Goal: Find specific page/section: Find specific page/section

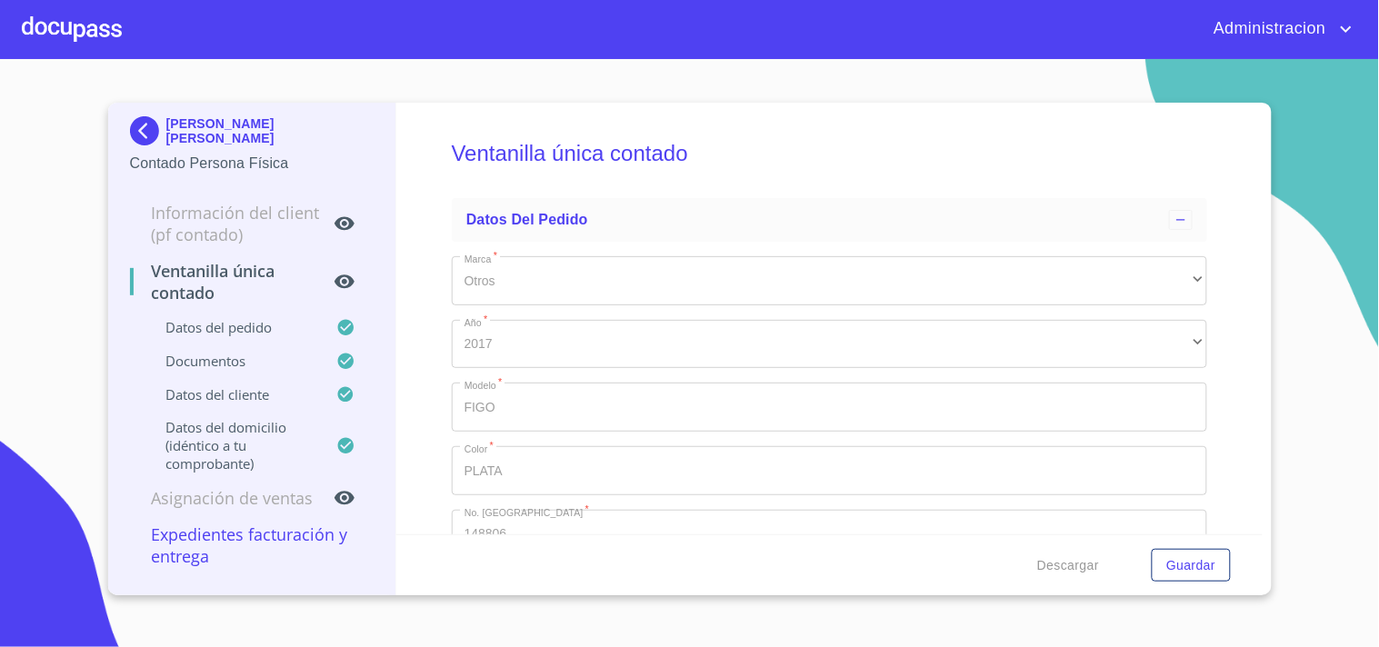
click at [216, 131] on p "[PERSON_NAME] [PERSON_NAME]" at bounding box center [270, 130] width 208 height 29
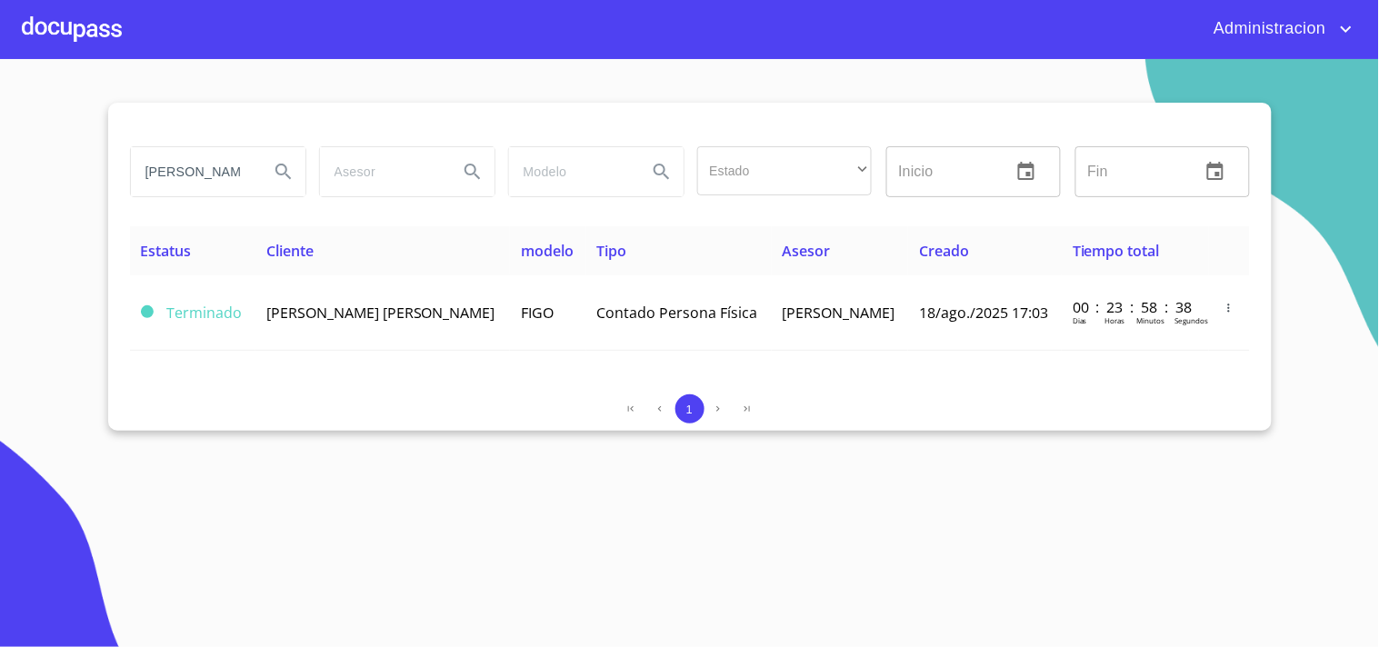
drag, startPoint x: 151, startPoint y: 165, endPoint x: 551, endPoint y: 192, distance: 400.9
click at [501, 186] on div "[PERSON_NAME] Estado ​ ​ Inicio ​ Fin ​" at bounding box center [690, 171] width 1135 height 65
type input "L"
type input "G"
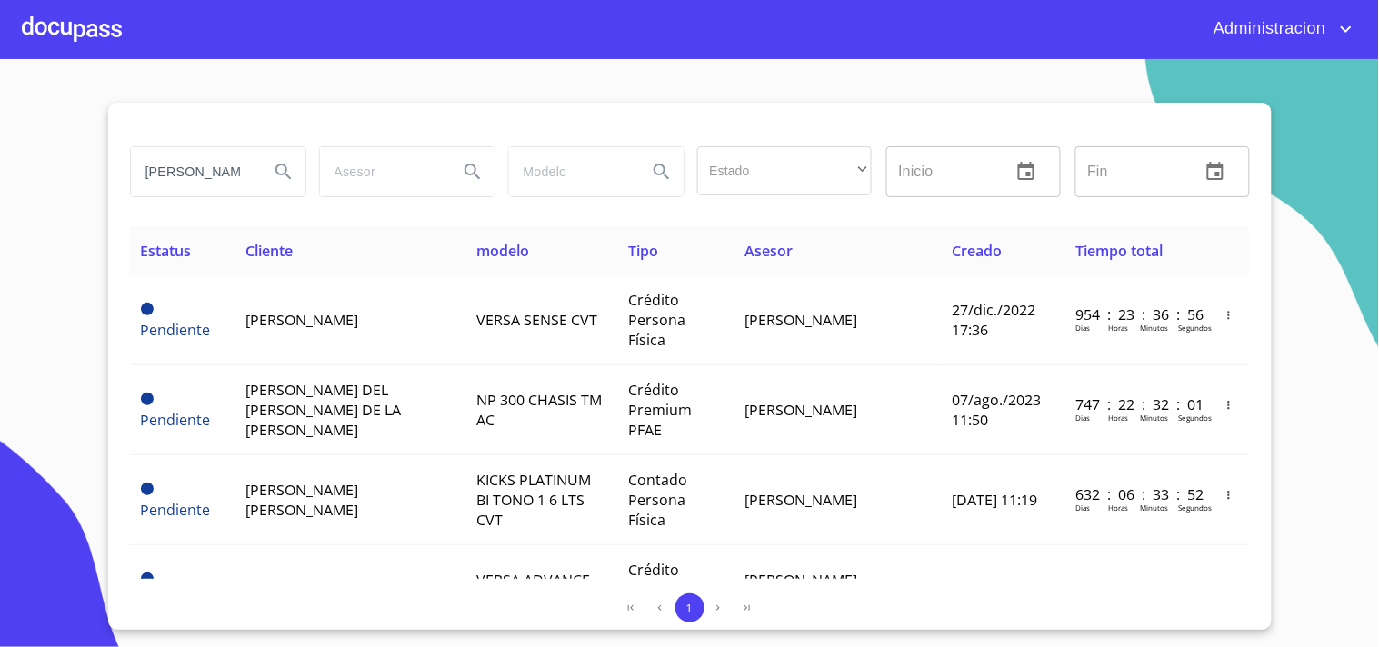
click at [213, 166] on input "[PERSON_NAME]" at bounding box center [193, 171] width 124 height 49
click at [257, 167] on div "[PERSON_NAME]" at bounding box center [218, 171] width 175 height 49
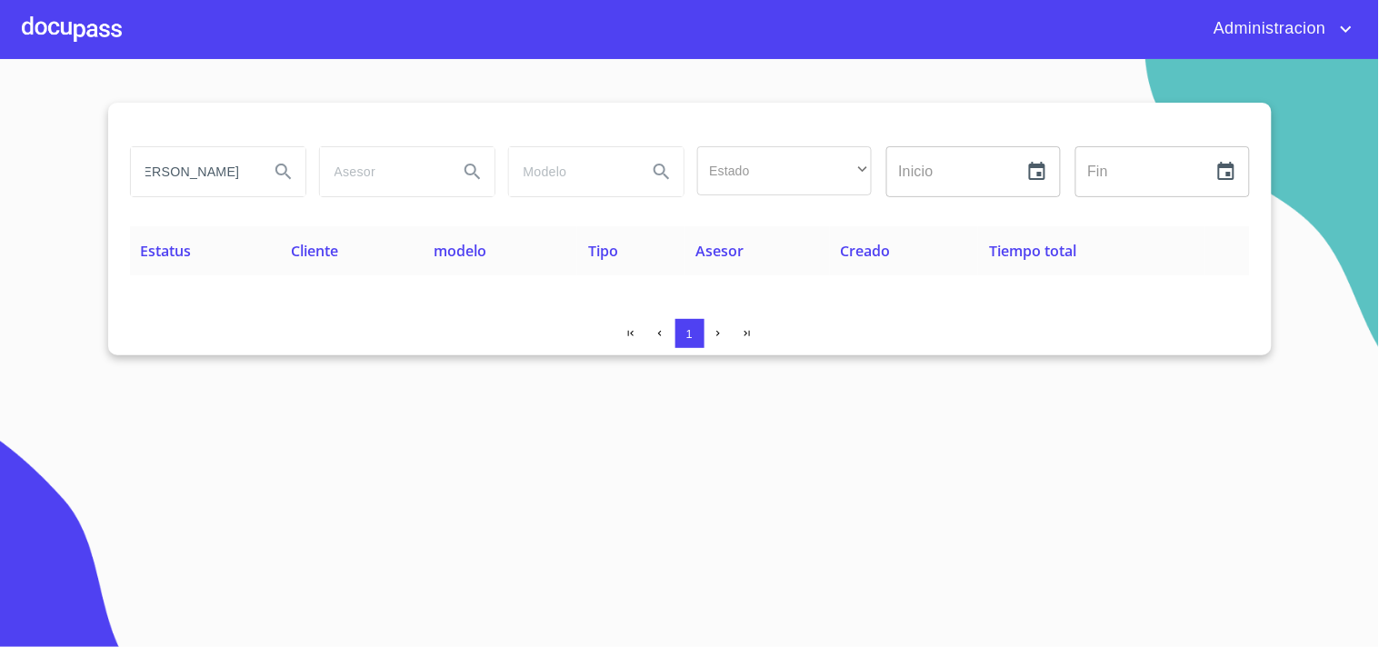
click at [221, 175] on input "[PERSON_NAME]" at bounding box center [193, 171] width 124 height 49
type input "[PERSON_NAME]"
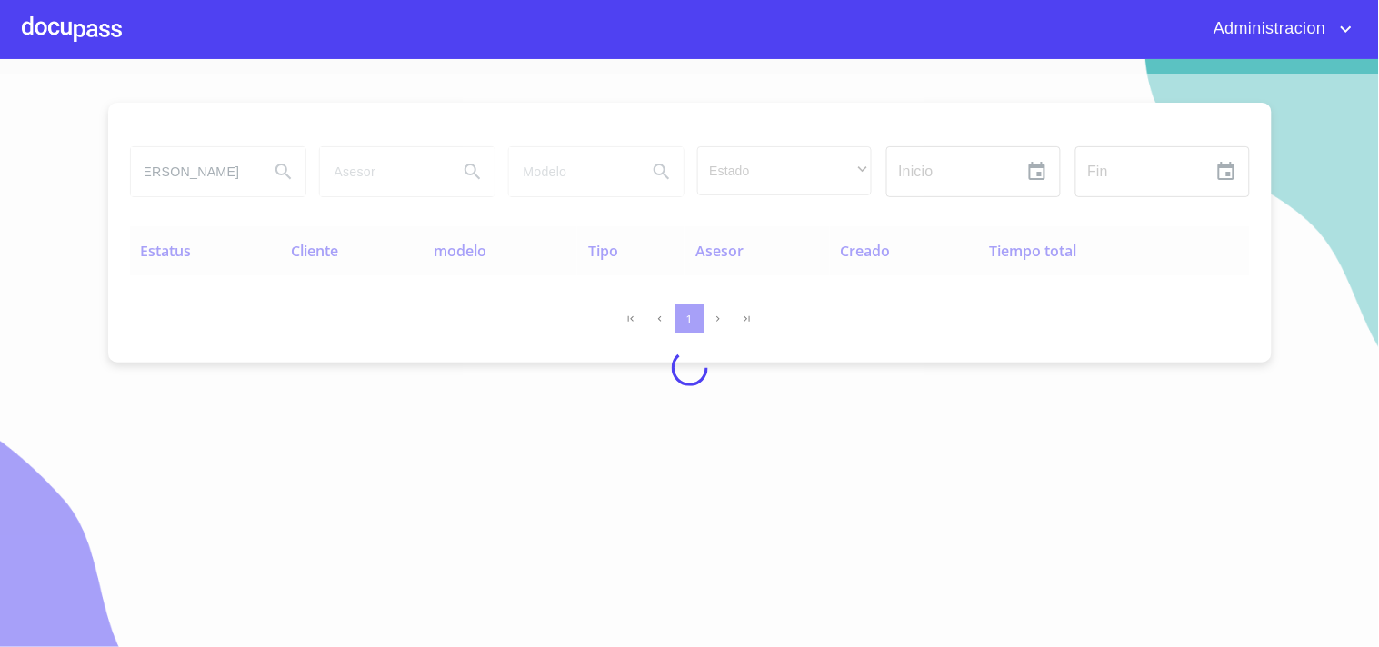
click at [223, 176] on div at bounding box center [689, 368] width 1379 height 588
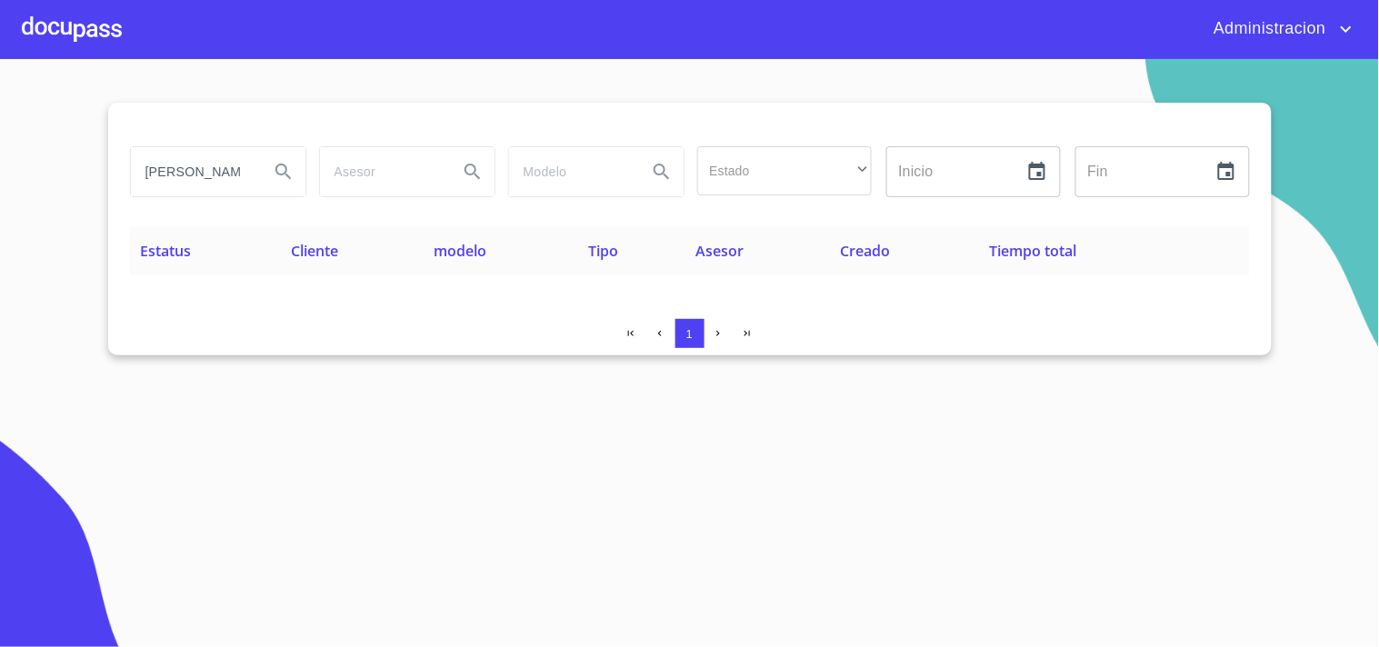
click at [238, 166] on input "[PERSON_NAME]" at bounding box center [193, 171] width 124 height 49
drag, startPoint x: 131, startPoint y: 170, endPoint x: 689, endPoint y: 193, distance: 558.7
click at [689, 193] on div "[PERSON_NAME] Estado ​ ​ Inicio ​ Fin ​" at bounding box center [690, 171] width 1135 height 65
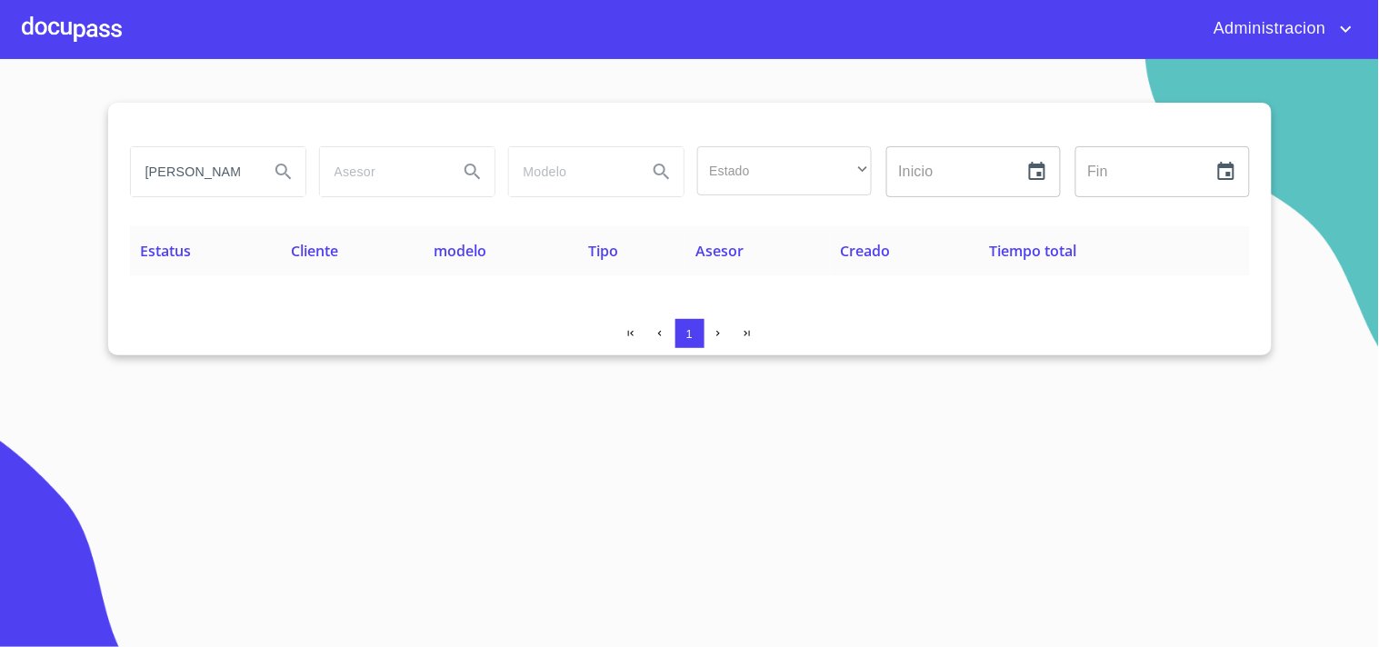
type input "[PERSON_NAME]"
click at [285, 168] on icon "Search" at bounding box center [284, 172] width 22 height 22
type button "[PERSON_NAME]"
drag, startPoint x: 212, startPoint y: 175, endPoint x: 0, endPoint y: 146, distance: 213.7
click at [0, 156] on section "[PERSON_NAME] Estado ​ ​ Inicio ​ Fin ​ Estatus Cliente modelo Tipo Asesor Crea…" at bounding box center [689, 353] width 1379 height 588
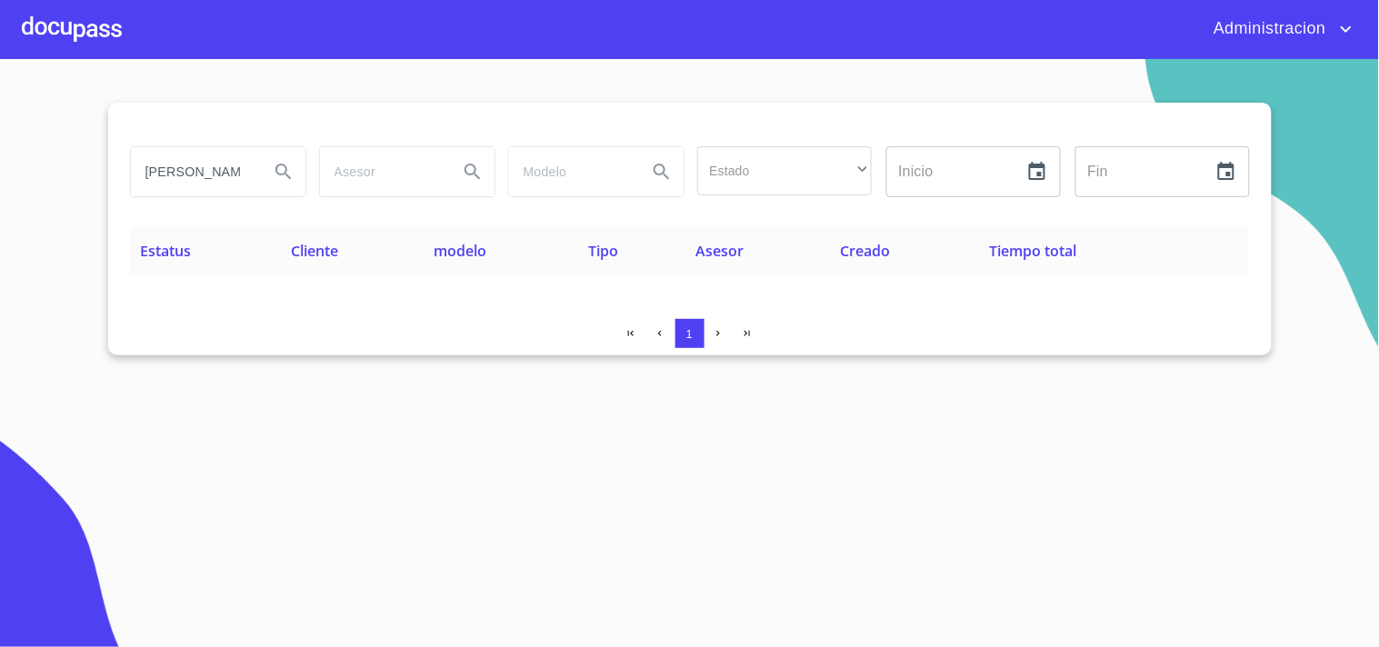
type input "[PERSON_NAME]"
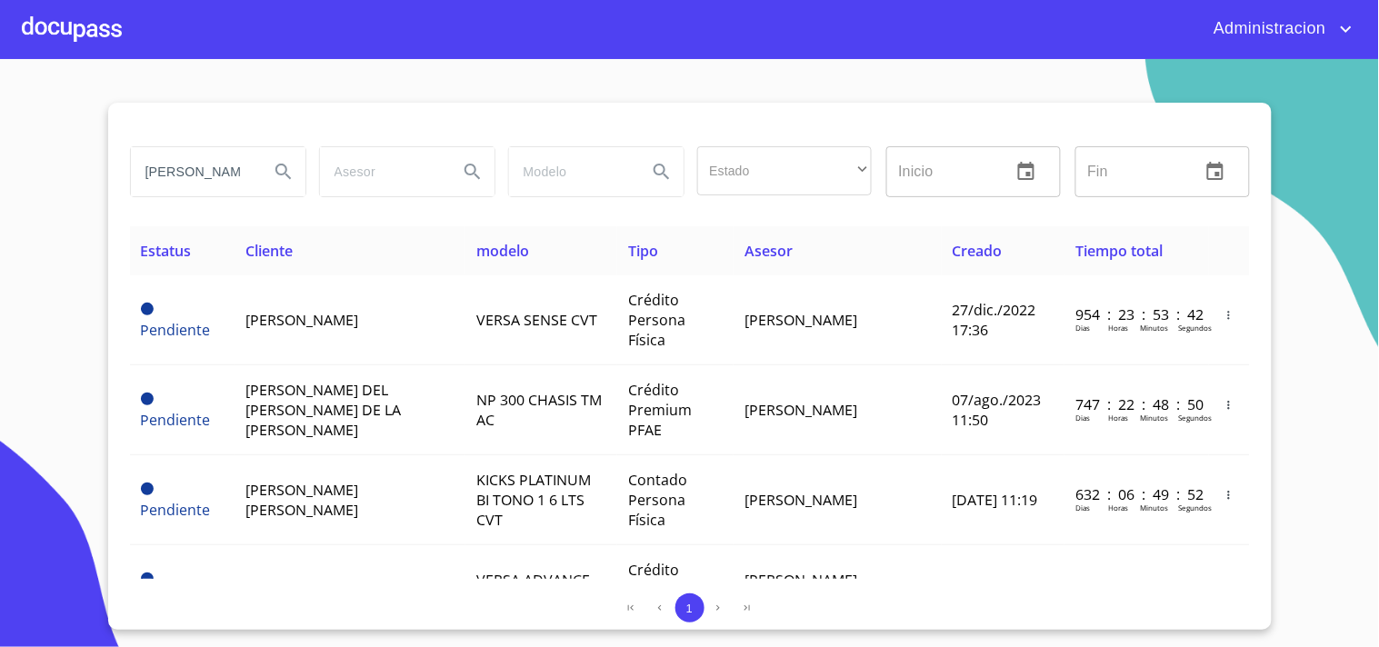
drag, startPoint x: 228, startPoint y: 174, endPoint x: 0, endPoint y: 179, distance: 228.3
click at [0, 178] on section "[PERSON_NAME] Estado ​ ​ Inicio ​ Fin ​ Estatus Cliente modelo Tipo Asesor Crea…" at bounding box center [689, 353] width 1379 height 588
type input "[PERSON_NAME]"
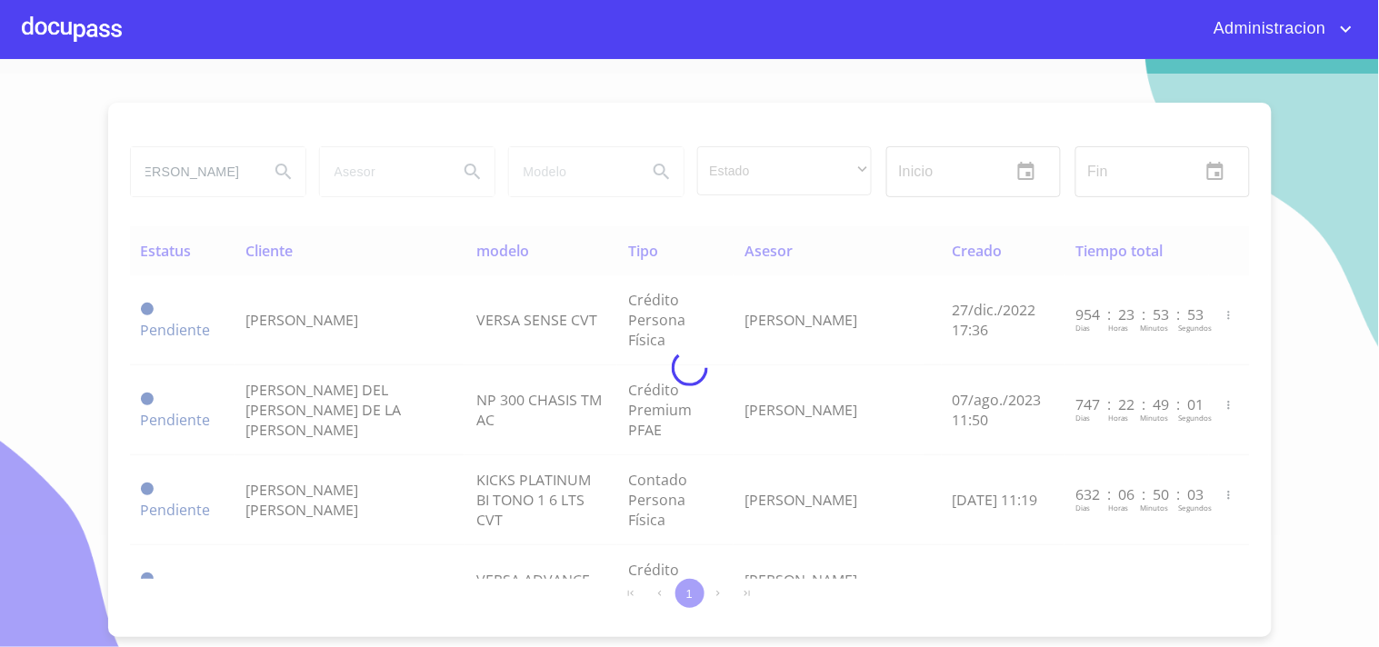
scroll to position [0, 0]
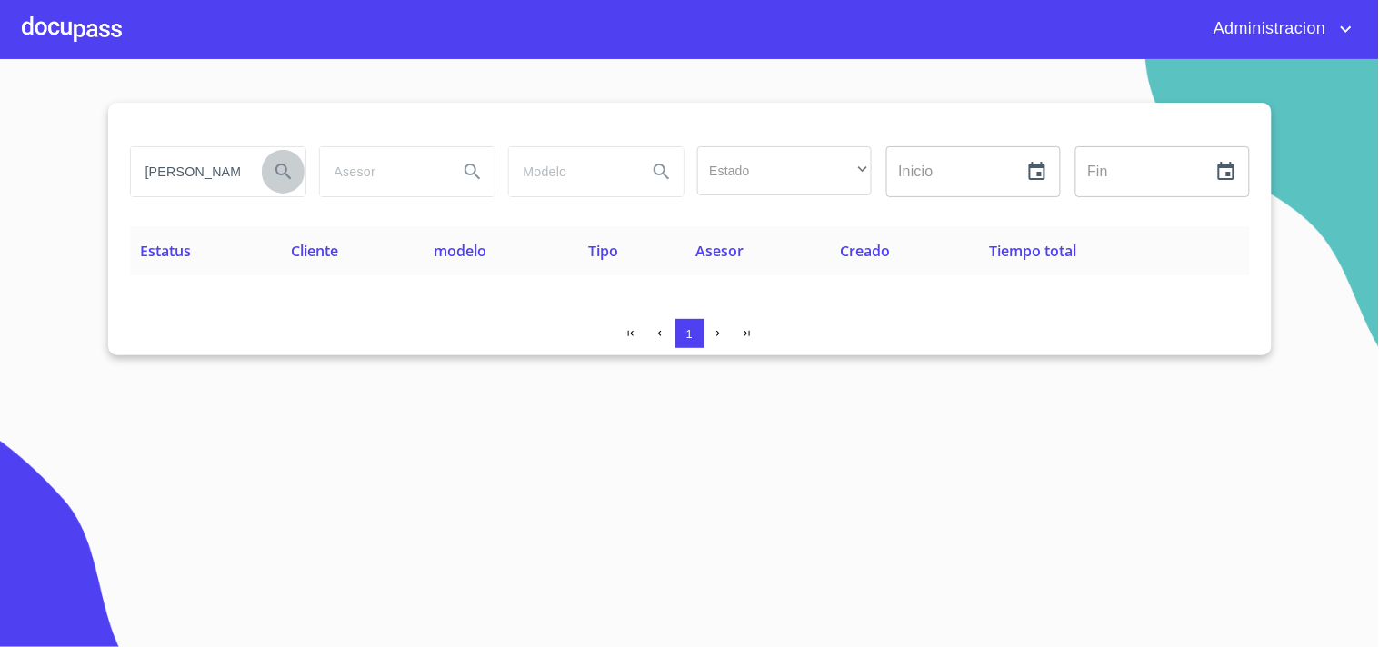
click at [275, 169] on icon "Search" at bounding box center [282, 171] width 15 height 15
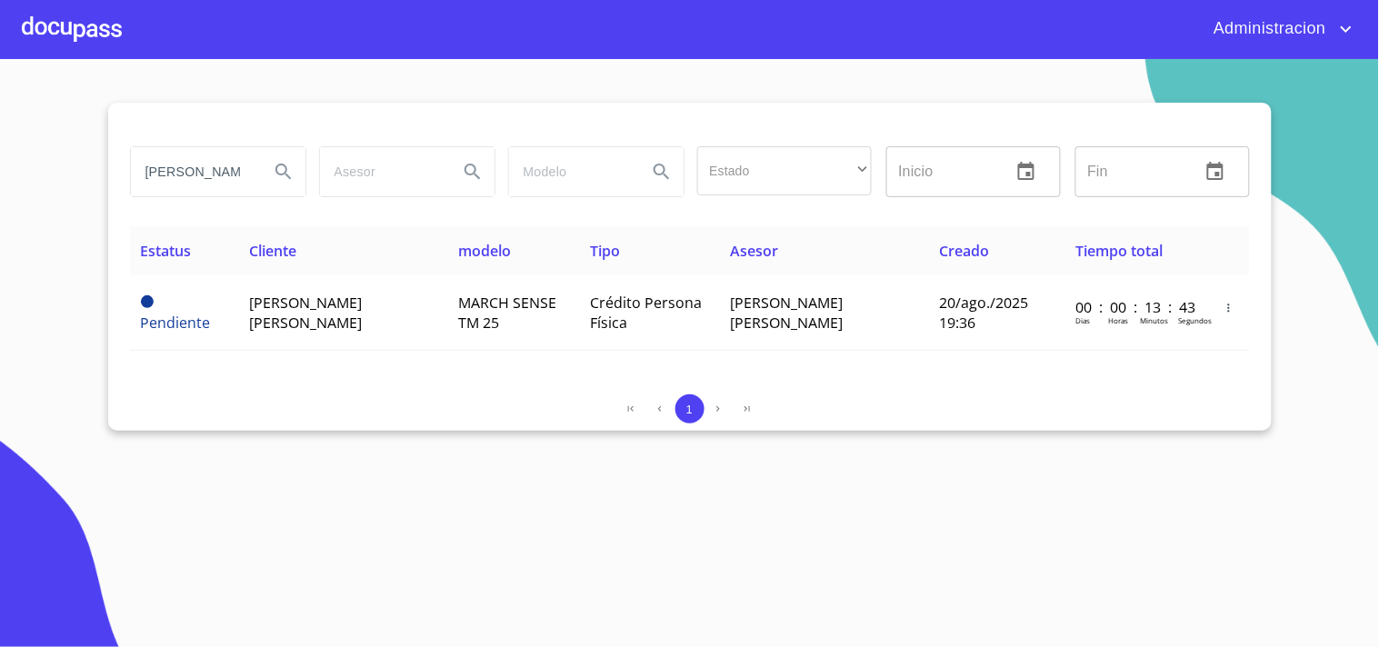
click at [287, 167] on icon "Search" at bounding box center [284, 172] width 22 height 22
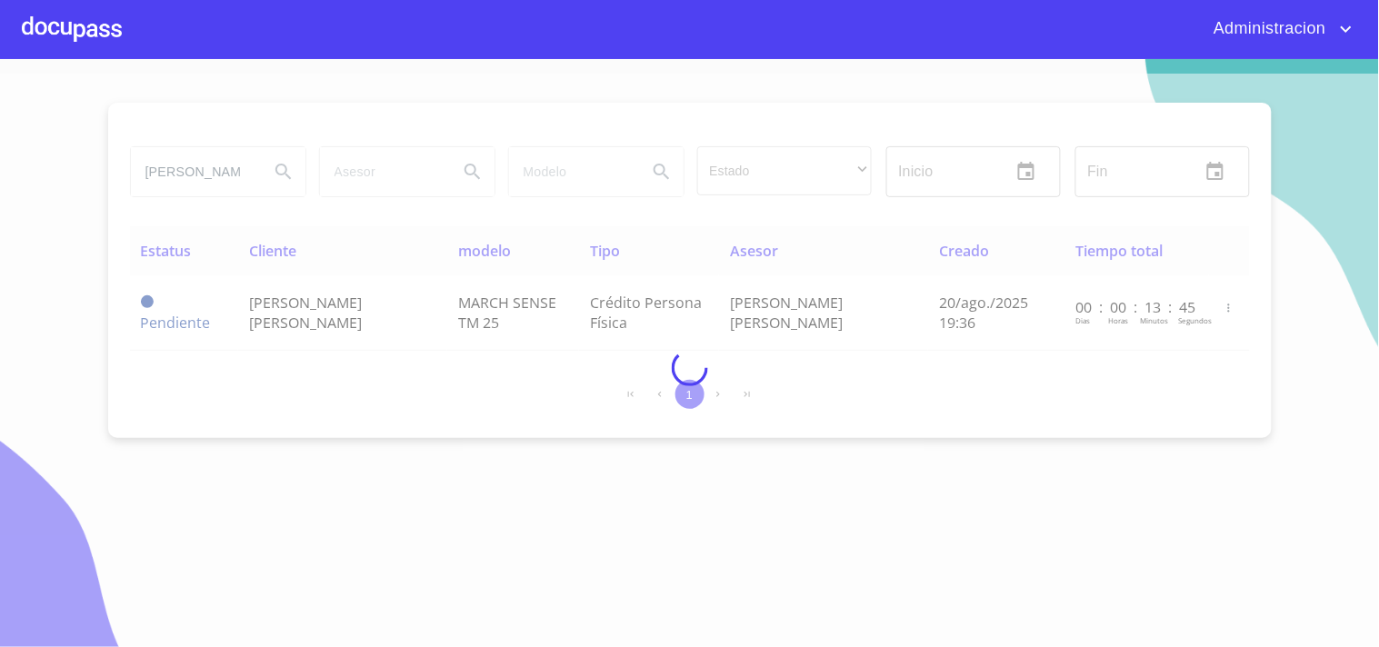
type button "[PERSON_NAME]"
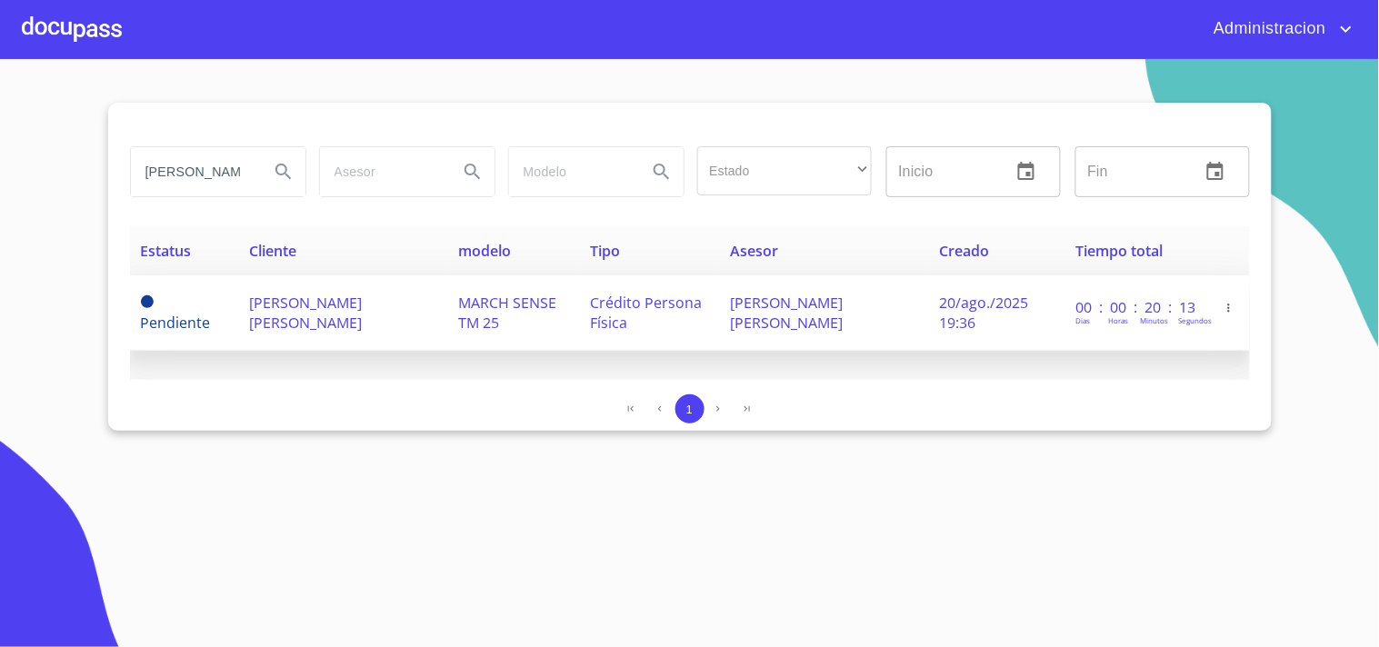
click at [284, 312] on span "[PERSON_NAME] [PERSON_NAME]" at bounding box center [305, 313] width 113 height 40
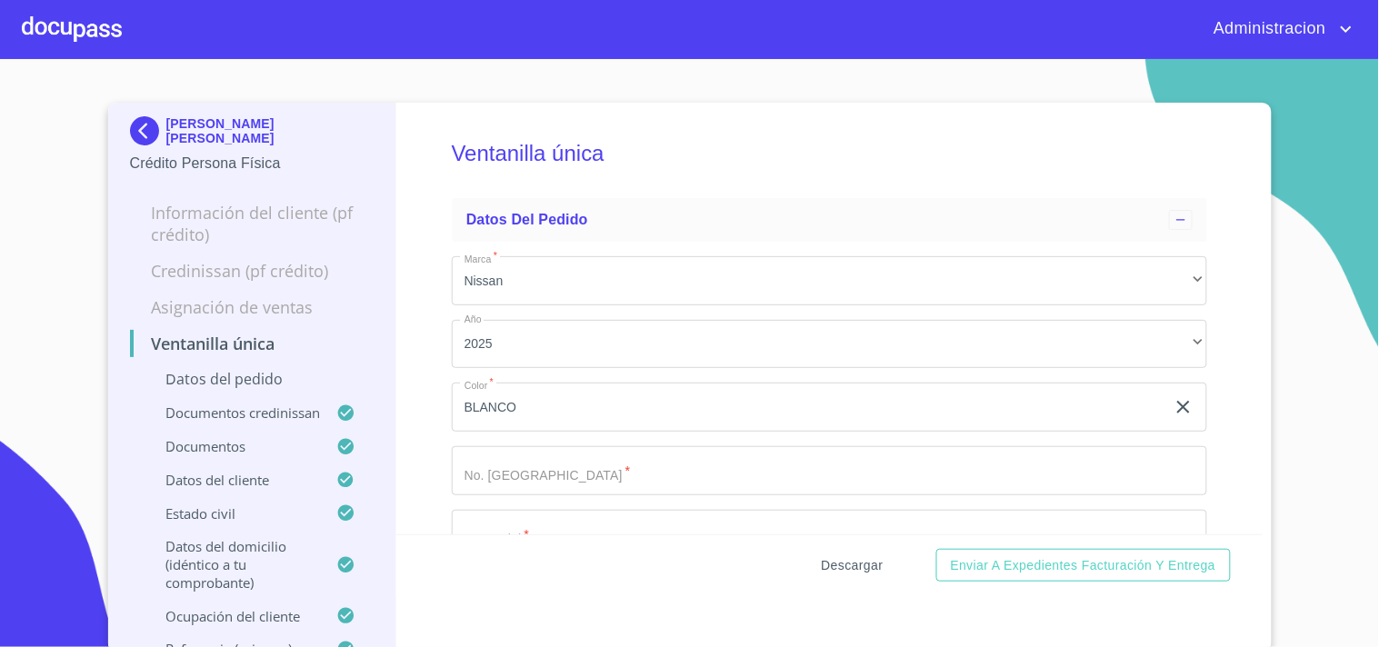
click at [837, 566] on span "Descargar" at bounding box center [853, 566] width 62 height 23
